Goal: Information Seeking & Learning: Learn about a topic

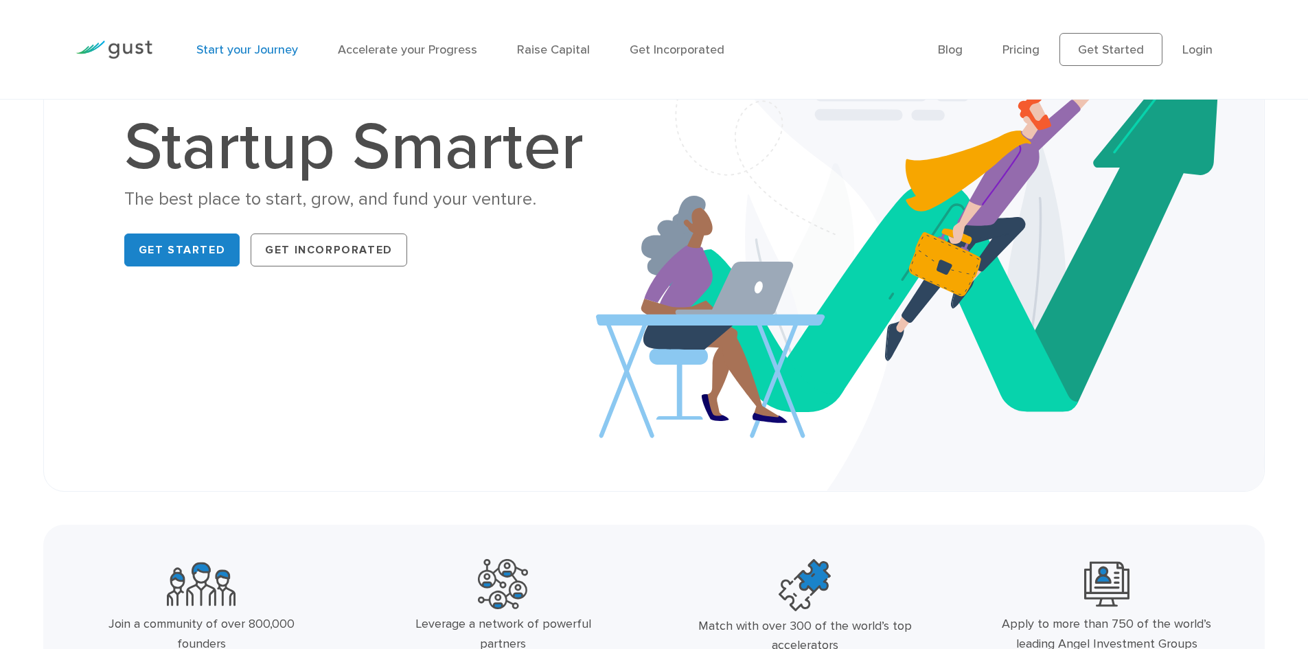
click at [250, 51] on link "Start your Journey" at bounding box center [247, 50] width 102 height 14
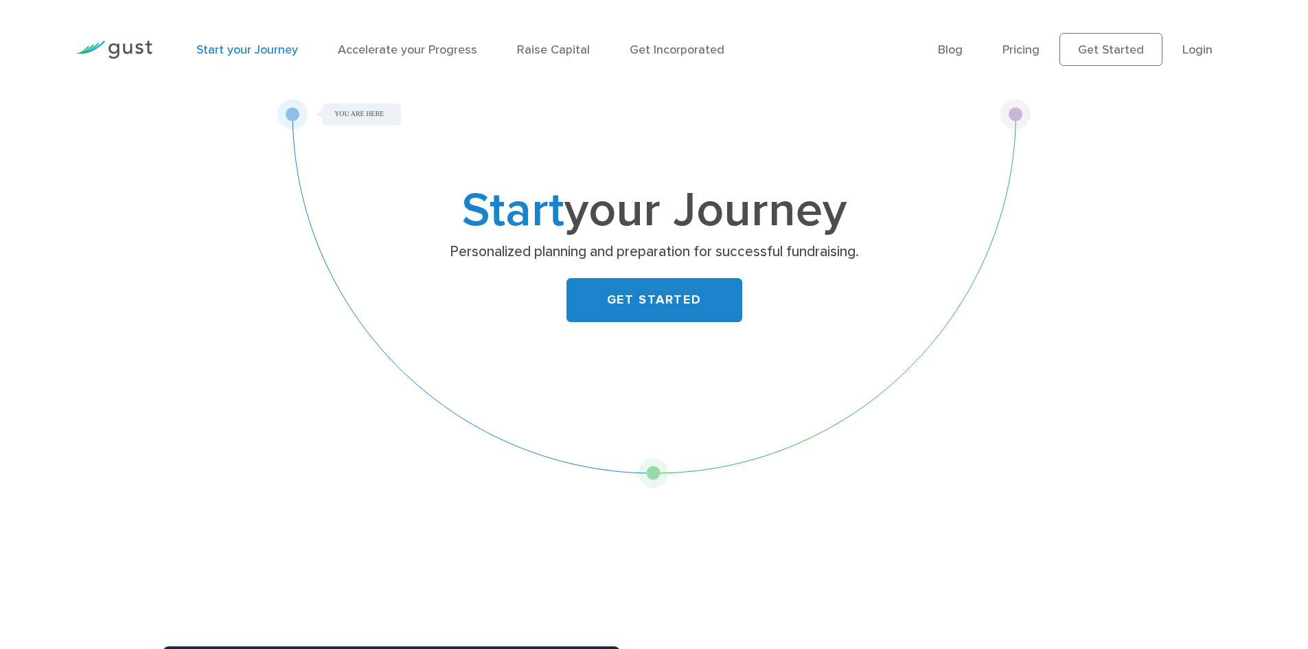
click at [115, 49] on img at bounding box center [114, 50] width 77 height 19
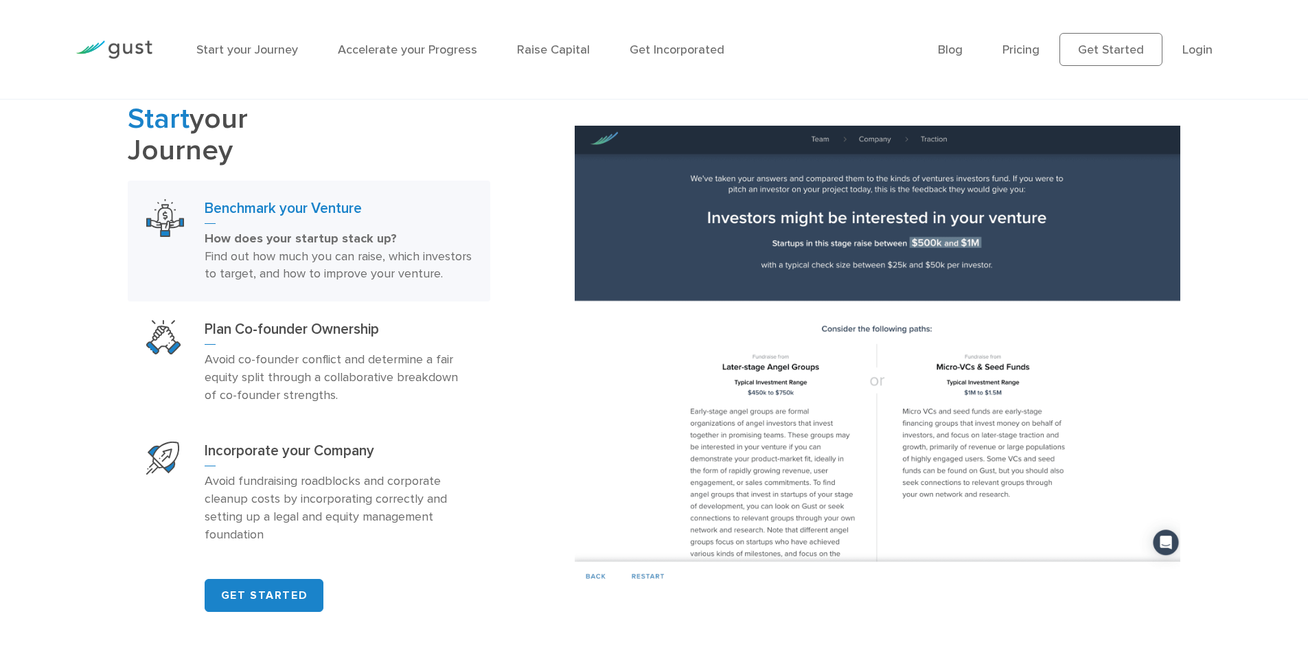
scroll to position [893, 0]
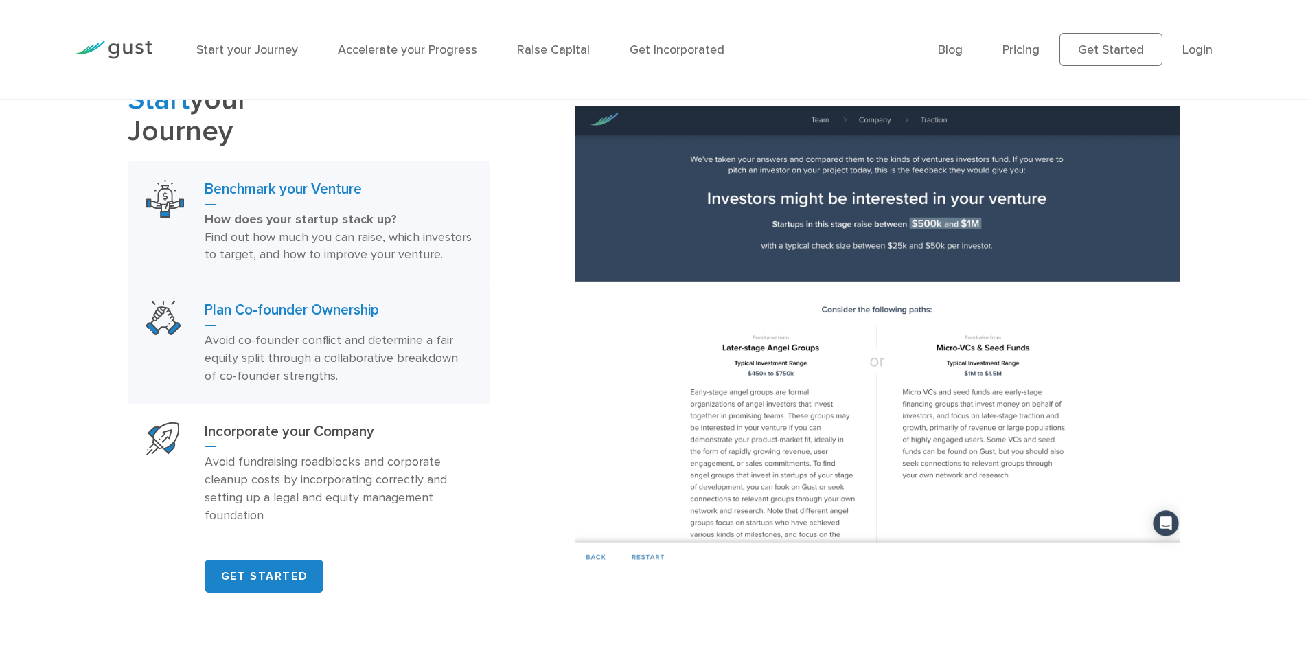
click at [345, 360] on p "Avoid co-founder conflict and determine a fair equity split through a collabora…" at bounding box center [338, 359] width 267 height 54
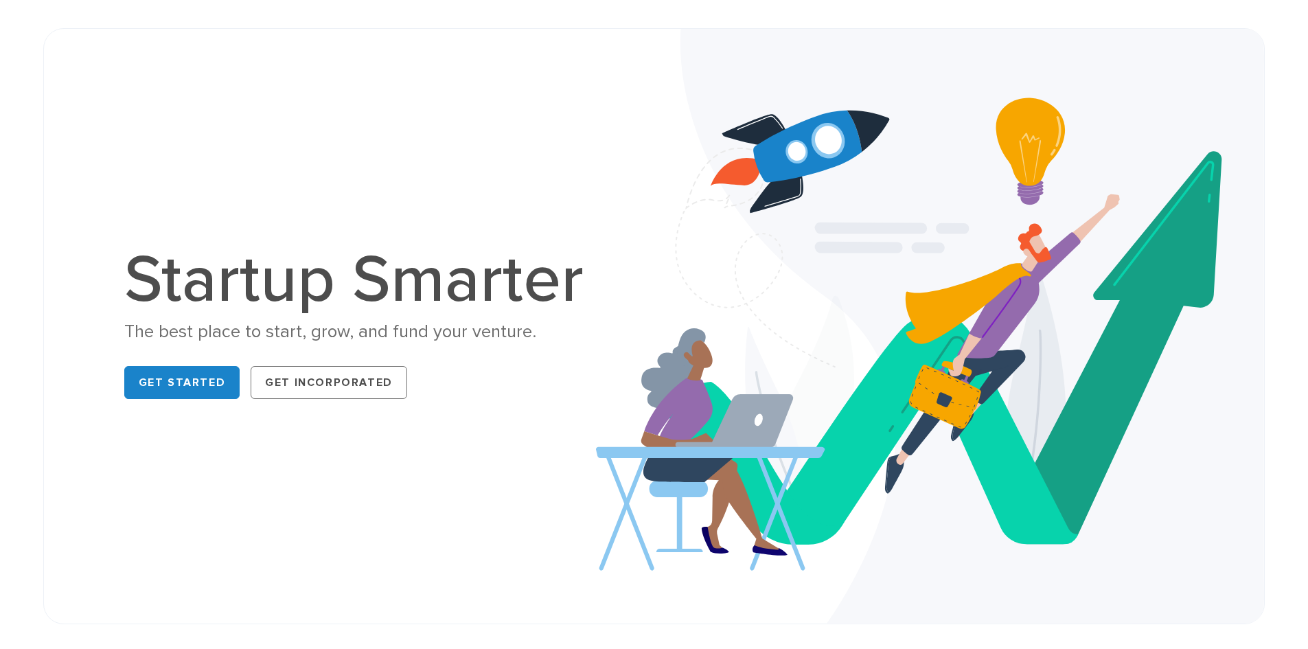
scroll to position [69, 0]
